Goal: Task Accomplishment & Management: Manage account settings

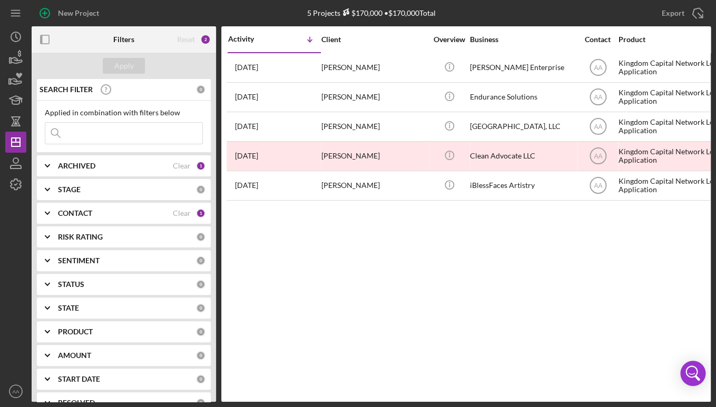
click at [102, 222] on div "CONTACT Clear 1" at bounding box center [132, 213] width 148 height 21
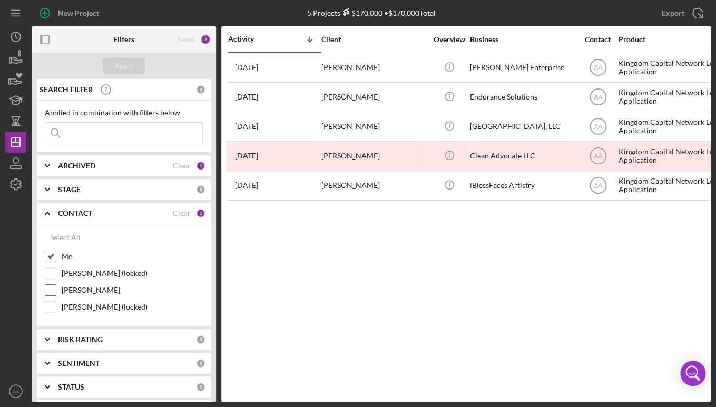
click at [94, 286] on label "[PERSON_NAME]" at bounding box center [132, 290] width 141 height 11
click at [56, 286] on input "[PERSON_NAME]" at bounding box center [50, 290] width 11 height 11
checkbox input "true"
click at [128, 64] on div "Apply" at bounding box center [123, 66] width 19 height 16
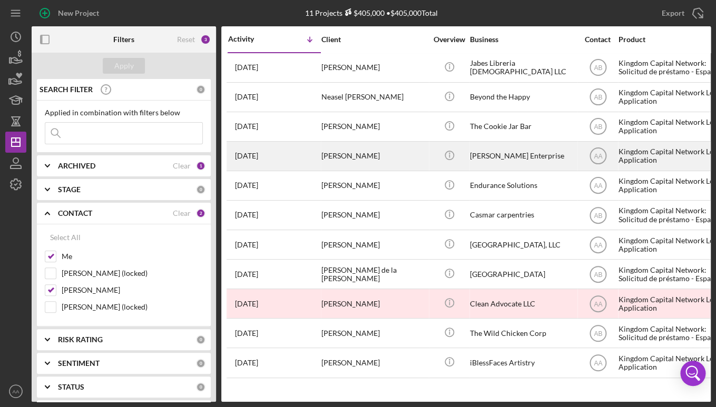
click at [346, 148] on div "[PERSON_NAME]" at bounding box center [373, 156] width 105 height 28
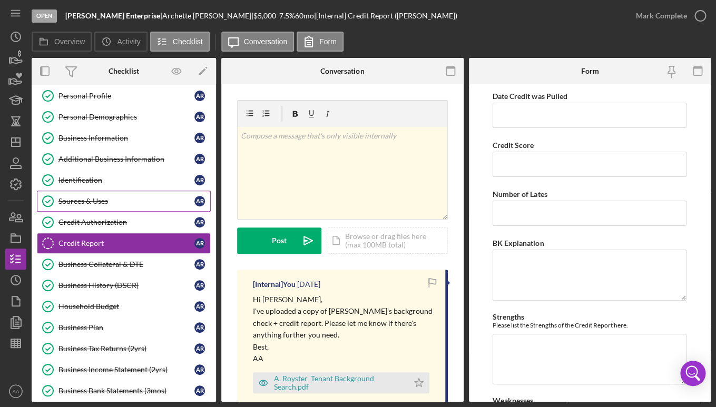
scroll to position [26, 0]
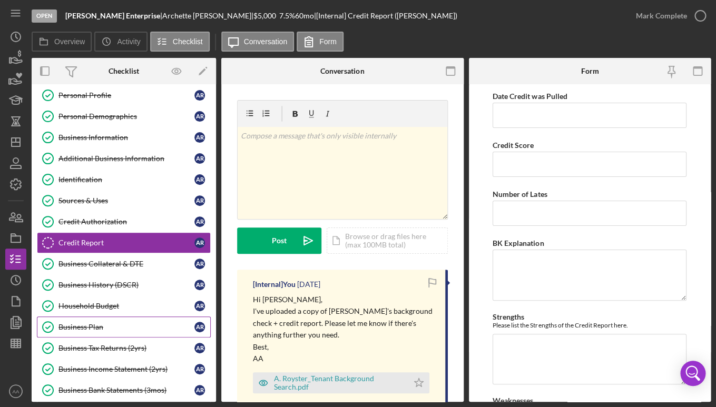
click at [101, 329] on div "Business Plan" at bounding box center [126, 327] width 136 height 8
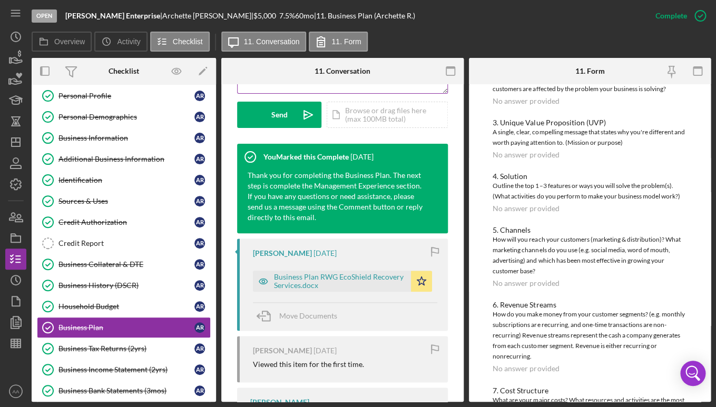
scroll to position [304, 0]
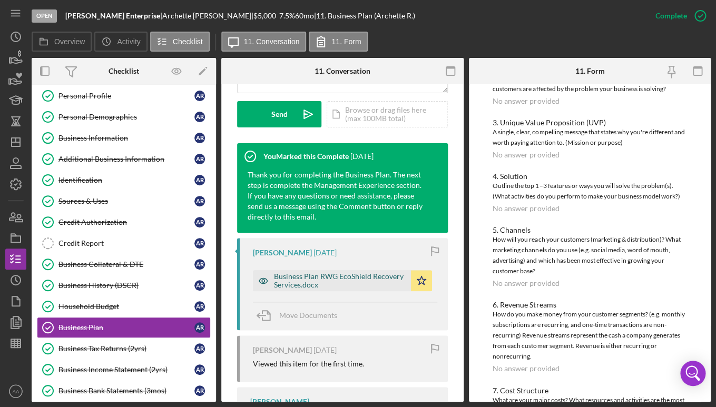
click at [333, 276] on div "Business Plan RWG EcoShield Recovery Services.docx" at bounding box center [340, 280] width 132 height 17
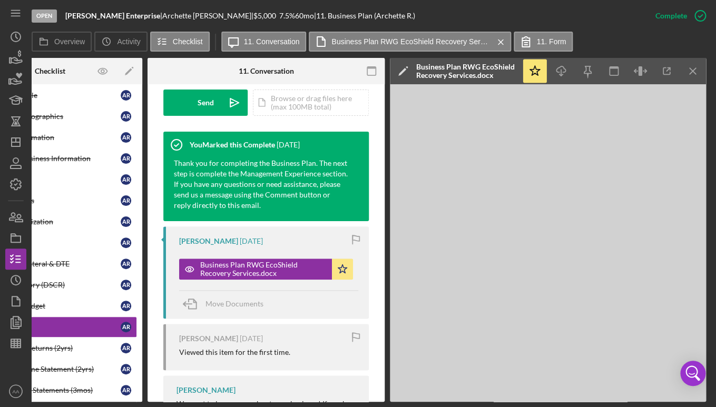
scroll to position [0, 123]
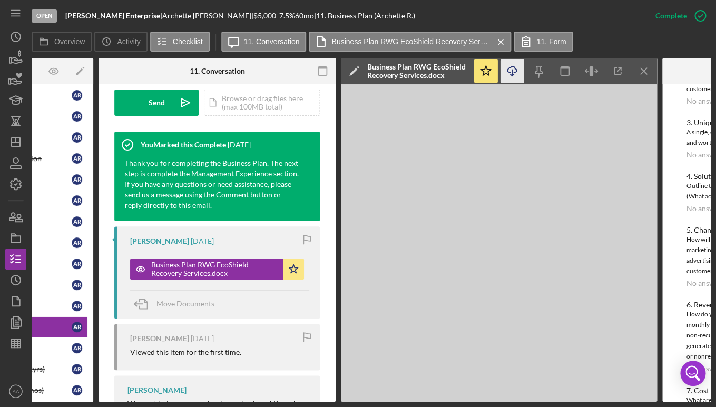
click at [515, 70] on icon "Icon/Download" at bounding box center [512, 72] width 24 height 24
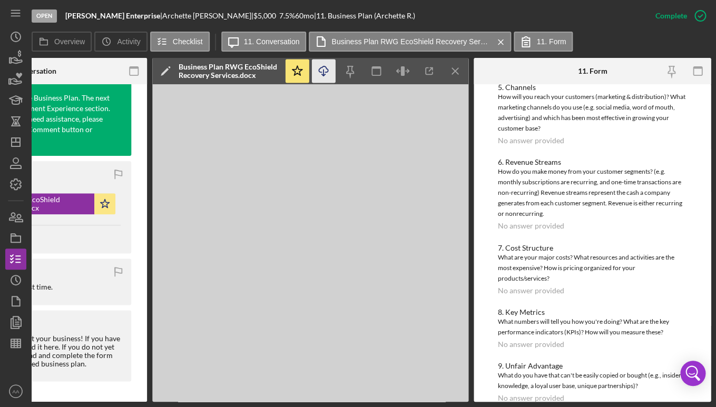
scroll to position [426, 0]
